Goal: Task Accomplishment & Management: Manage account settings

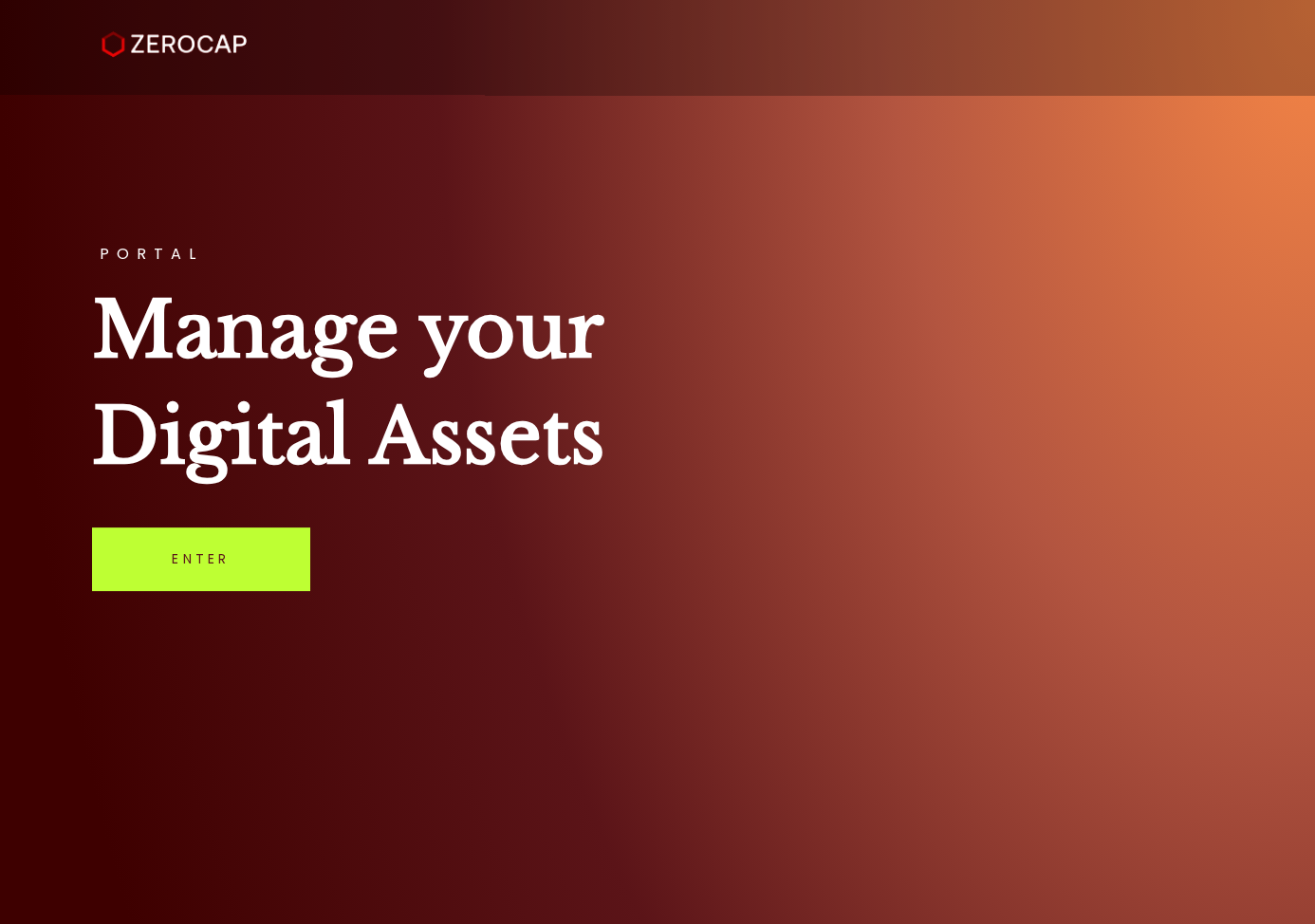
click at [155, 544] on link "Enter" at bounding box center [201, 559] width 217 height 63
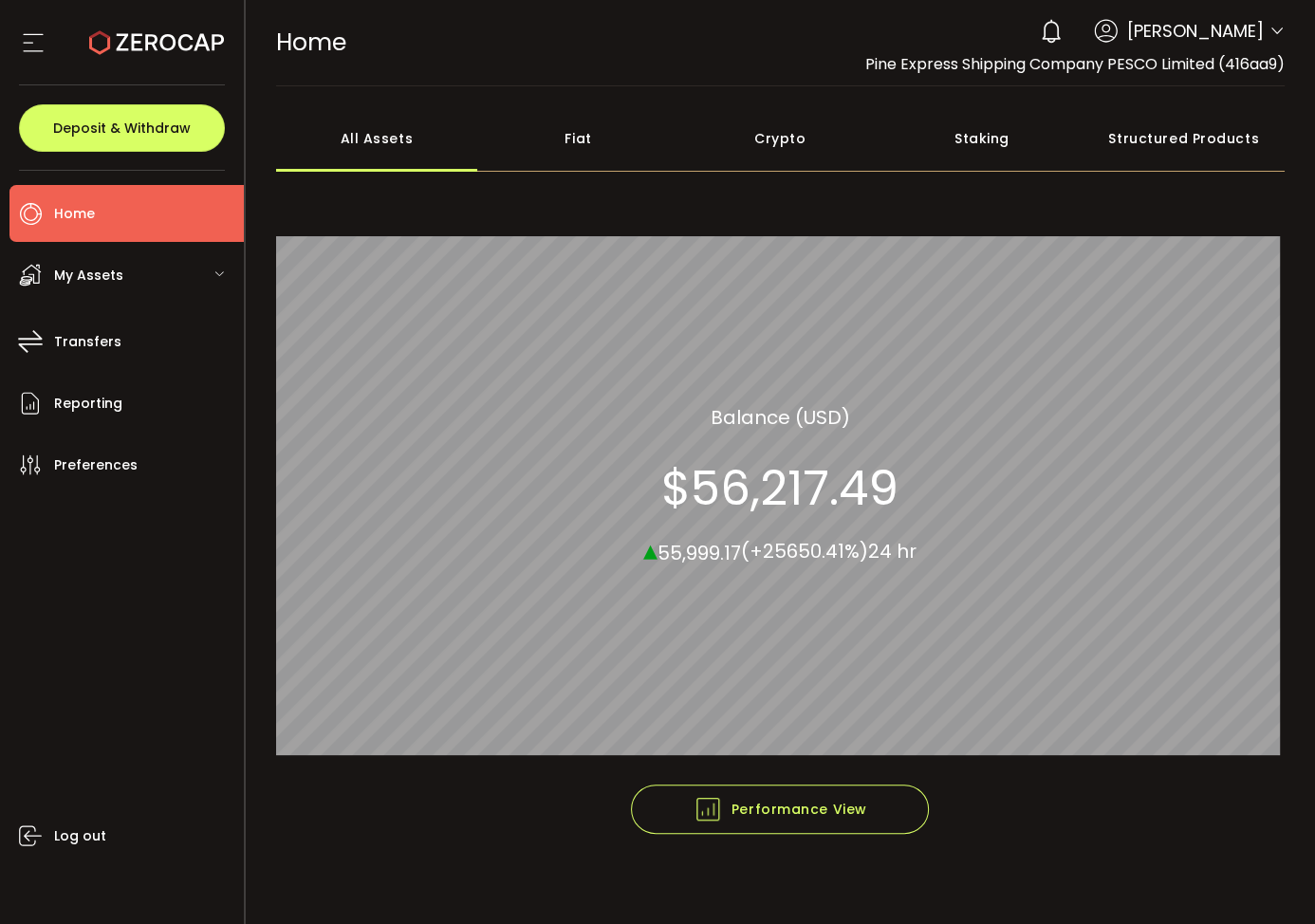
click at [554, 144] on div "Fiat" at bounding box center [578, 139] width 202 height 67
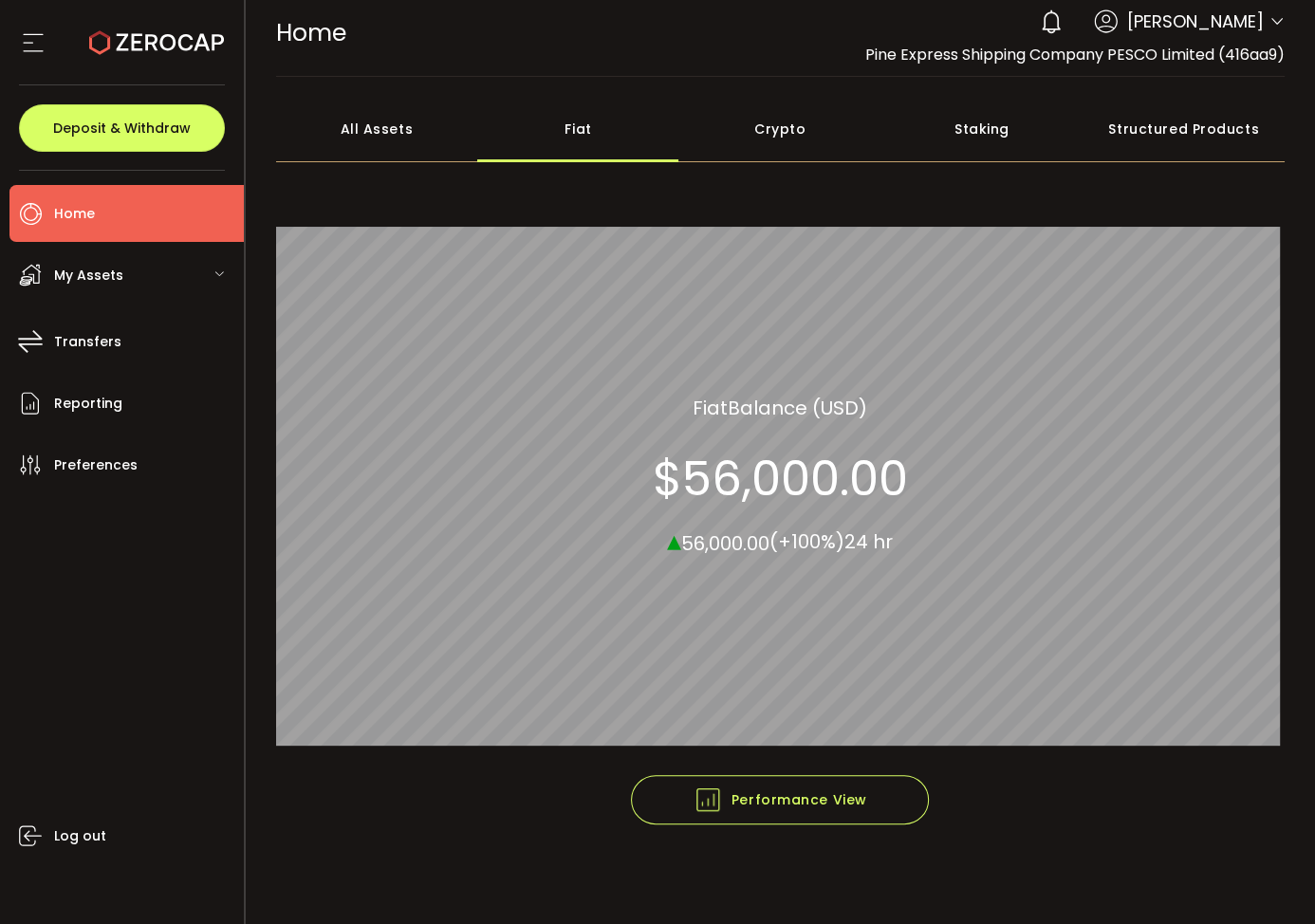
scroll to position [10, 0]
click at [1251, 19] on span "[PERSON_NAME]" at bounding box center [1195, 21] width 136 height 26
click at [1269, 20] on icon at bounding box center [1277, 22] width 15 height 15
click at [79, 824] on span "Log out" at bounding box center [80, 835] width 52 height 28
